Goal: Information Seeking & Learning: Learn about a topic

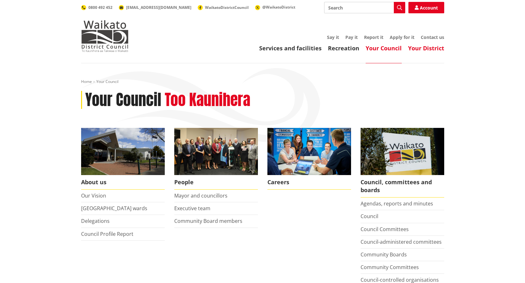
click at [424, 50] on link "Your District" at bounding box center [426, 48] width 36 height 8
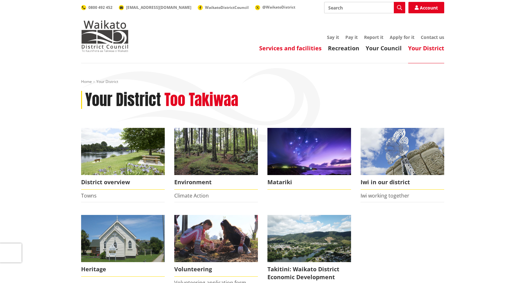
click at [276, 47] on link "Services and facilities" at bounding box center [290, 48] width 62 height 8
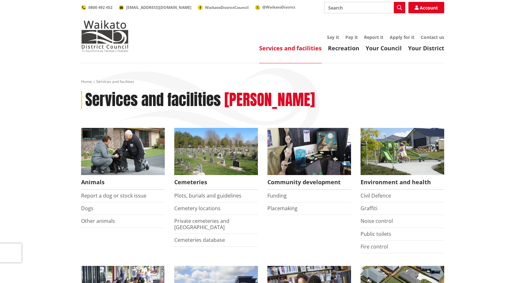
scroll to position [127, 0]
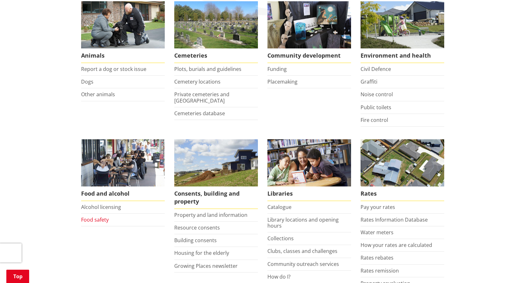
click at [94, 220] on link "Food safety" at bounding box center [95, 219] width 28 height 7
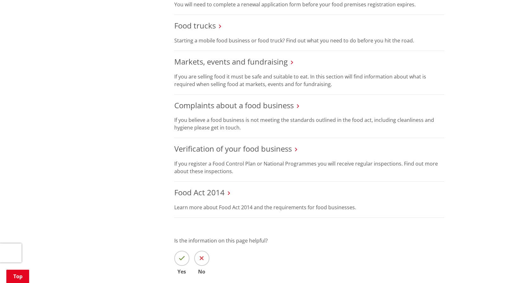
scroll to position [412, 0]
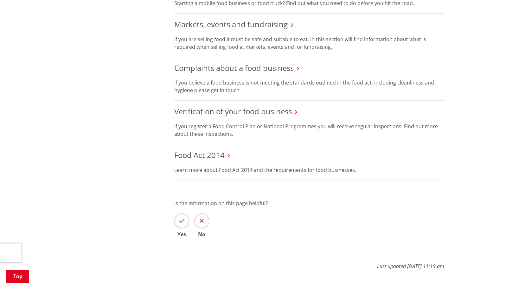
click at [229, 157] on icon at bounding box center [229, 156] width 2 height 6
click at [220, 157] on link "Food Act 2014" at bounding box center [199, 155] width 50 height 10
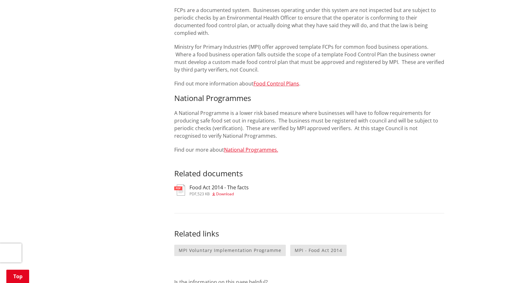
scroll to position [285, 0]
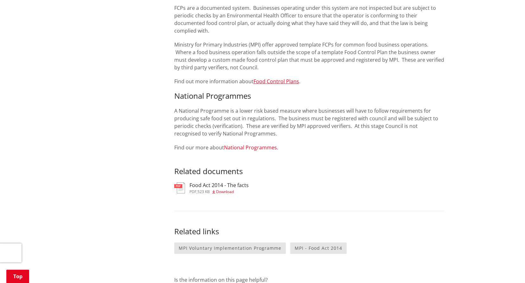
click at [252, 150] on link "National Programmes." at bounding box center [251, 147] width 54 height 7
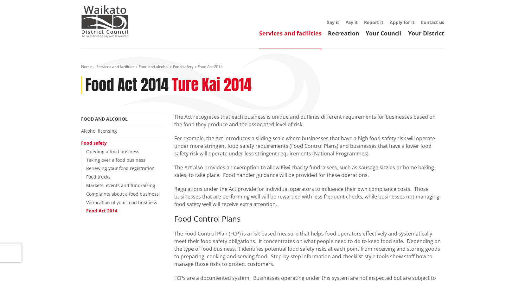
scroll to position [0, 0]
